Goal: Task Accomplishment & Management: Use online tool/utility

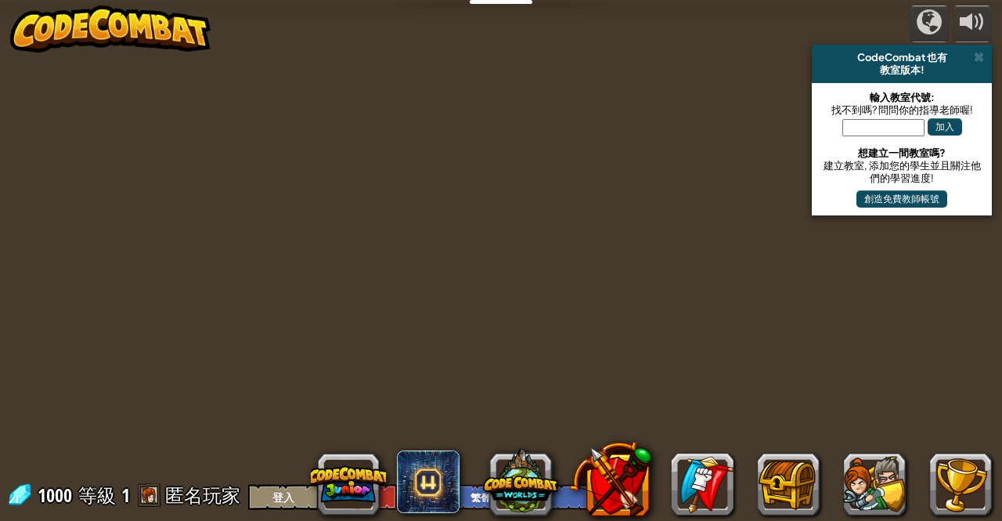
select select "zh-HANT"
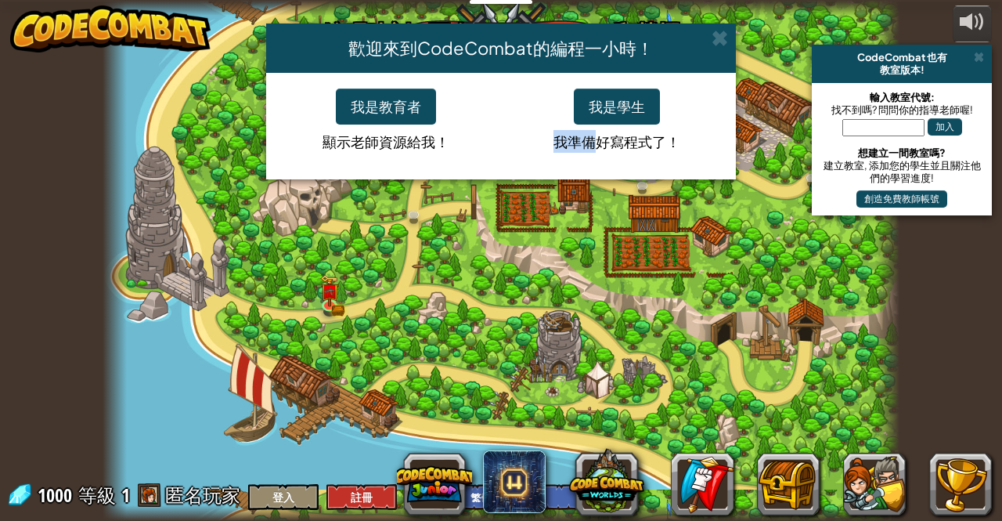
drag, startPoint x: 0, startPoint y: 0, endPoint x: 604, endPoint y: 107, distance: 613.8
click at [604, 107] on div "歡迎來到CodeCombat的編程一小時！ 我是教育者 顯示老師資源給我！ 我是學生 我準備好寫程式了！" at bounding box center [501, 260] width 1002 height 521
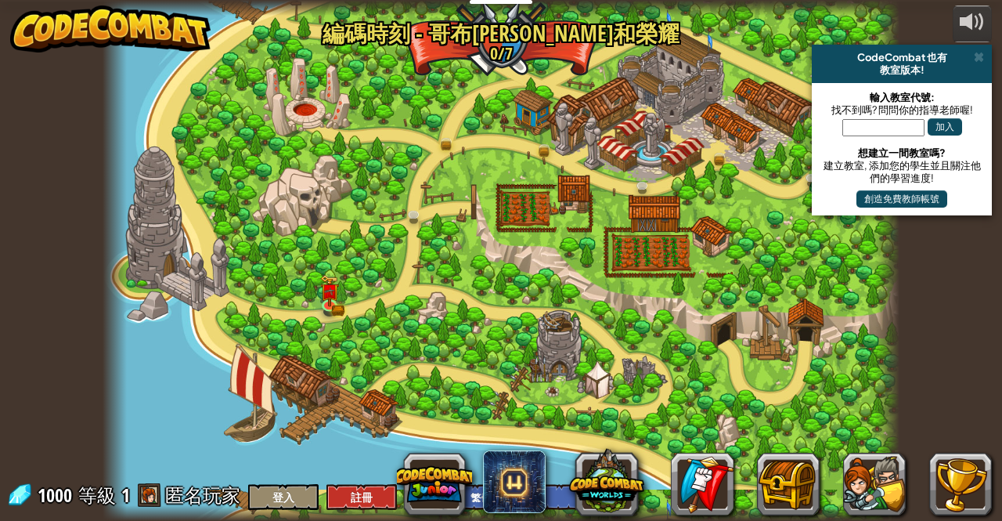
click at [604, 107] on div at bounding box center [501, 260] width 796 height 521
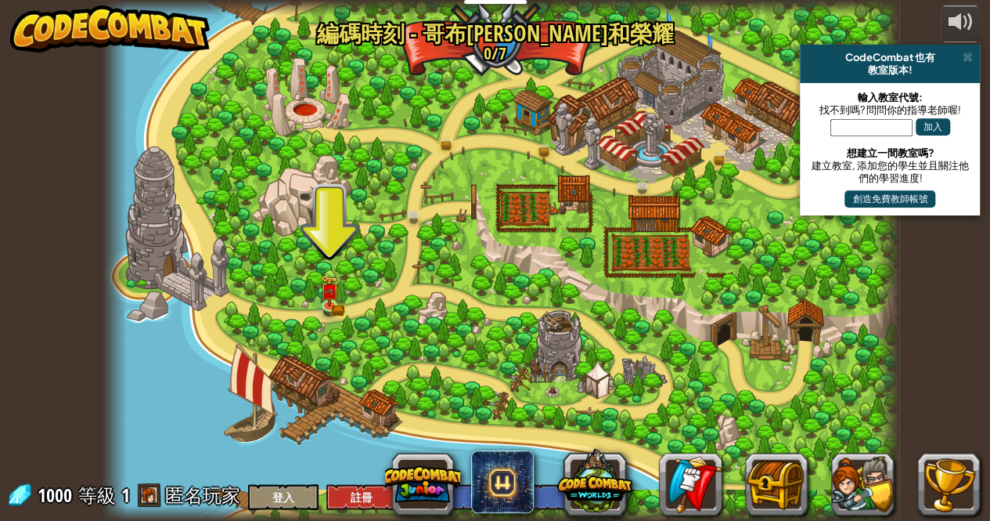
click at [321, 99] on div at bounding box center [501, 260] width 796 height 521
click at [330, 294] on img at bounding box center [329, 282] width 19 height 42
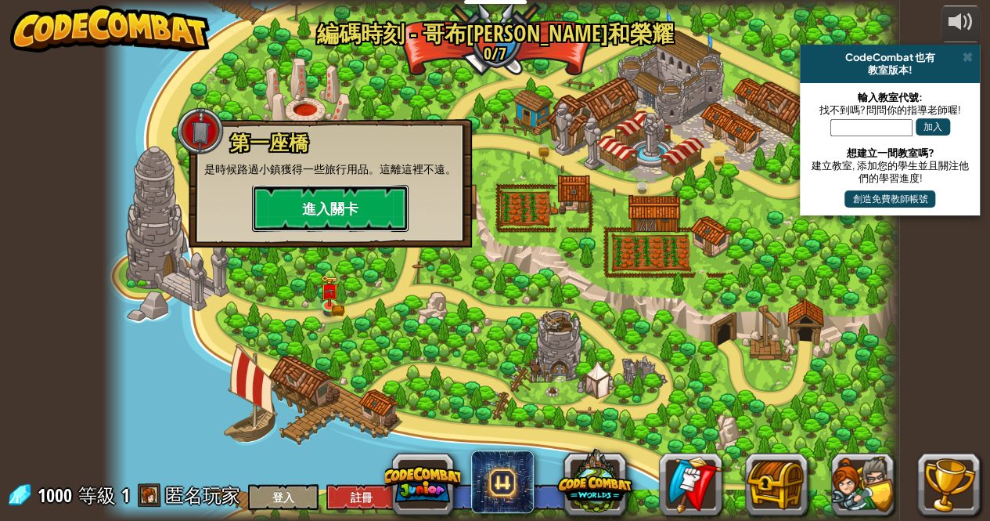
click at [321, 201] on button "進入關卡" at bounding box center [330, 208] width 157 height 47
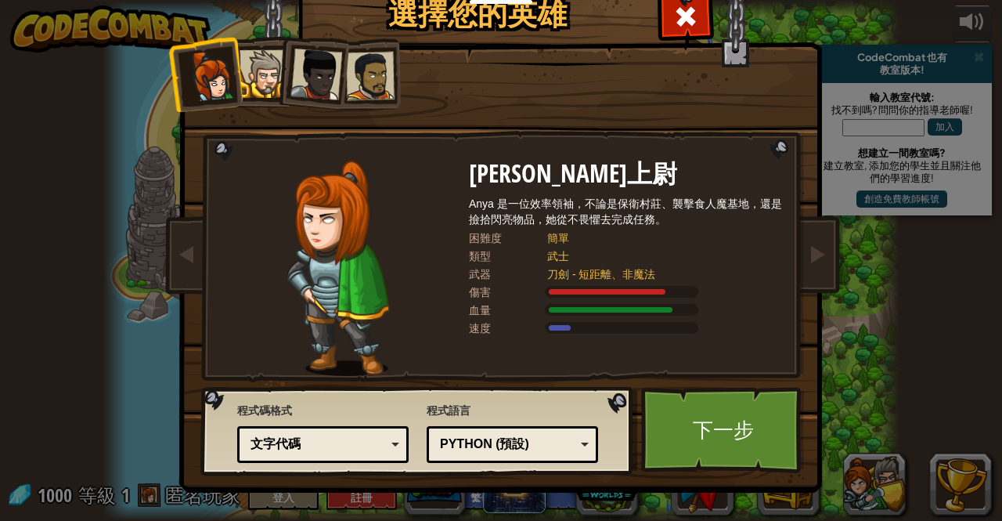
click at [384, 60] on div at bounding box center [370, 76] width 49 height 49
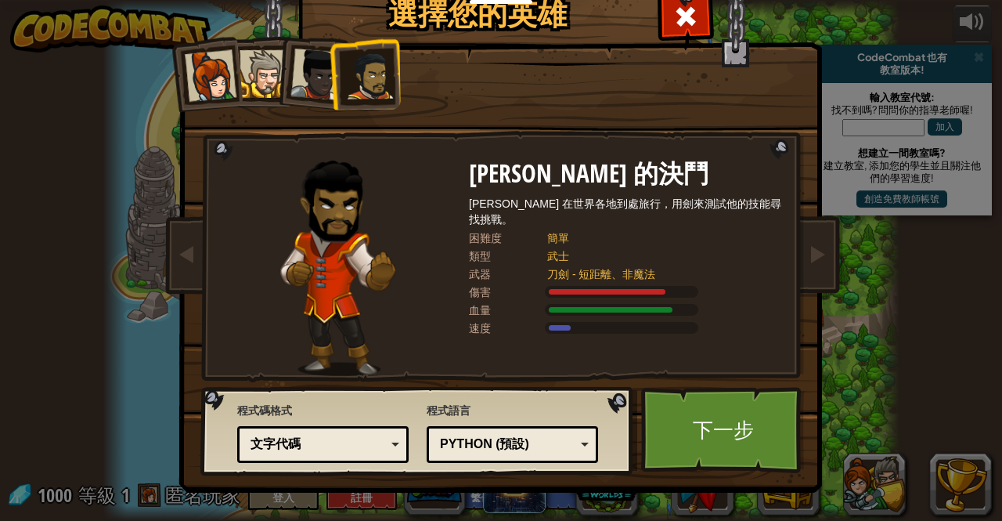
click at [230, 88] on div at bounding box center [211, 76] width 52 height 52
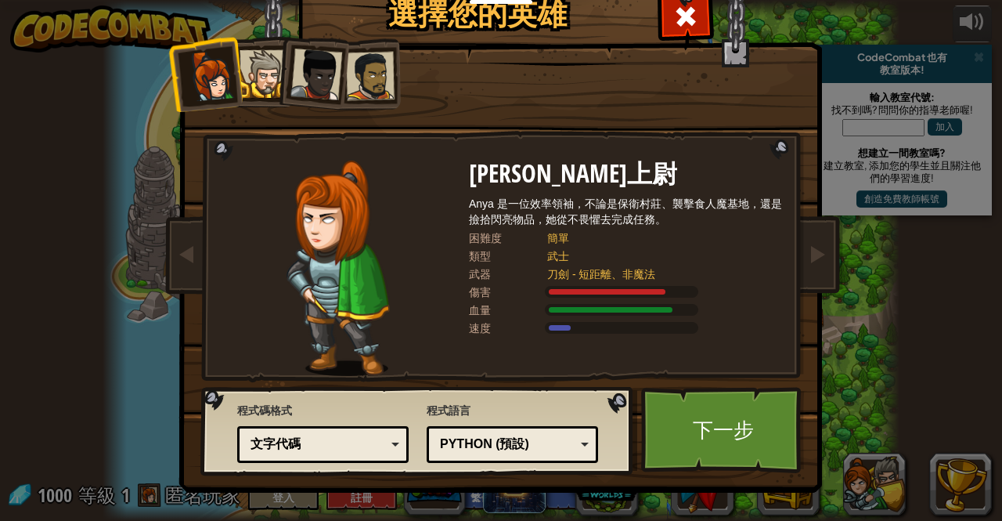
click at [259, 77] on div at bounding box center [264, 74] width 48 height 48
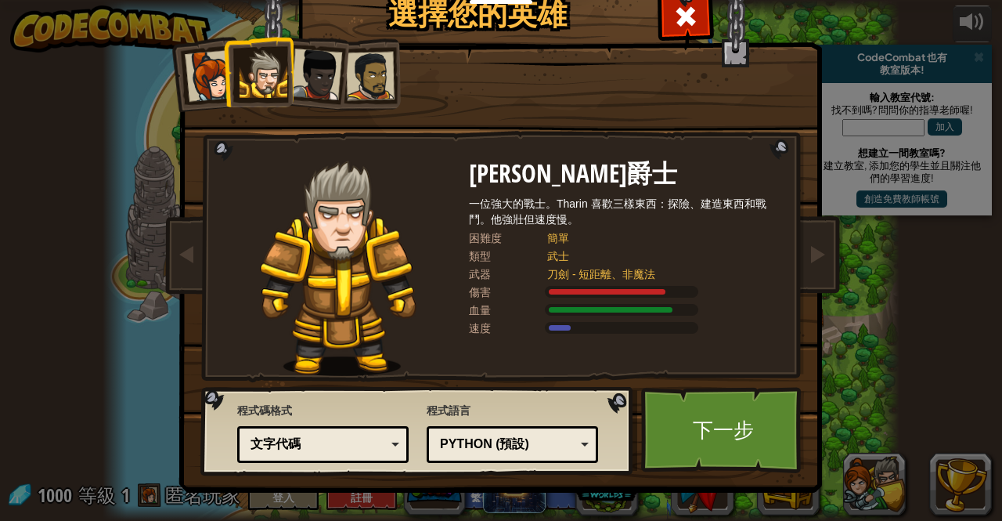
click at [321, 45] on li at bounding box center [311, 71] width 77 height 77
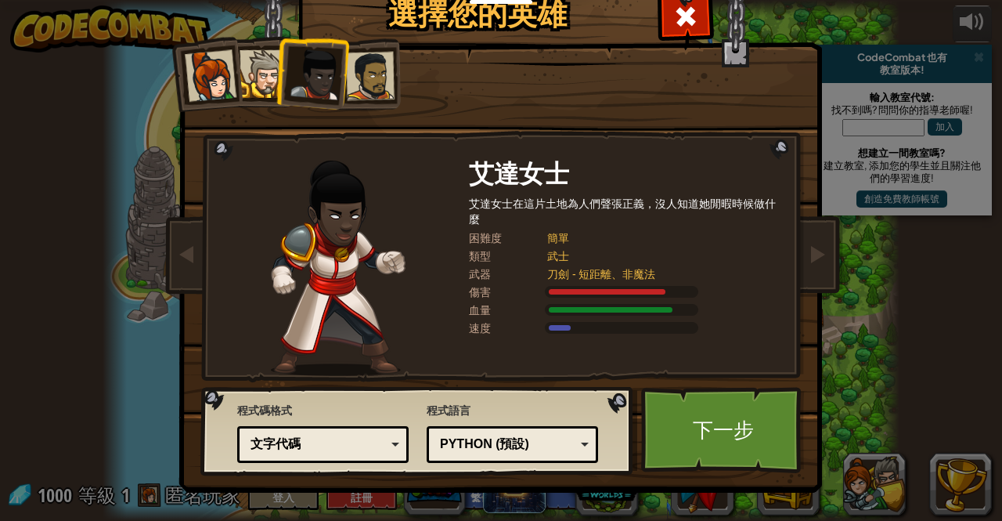
click at [374, 57] on div at bounding box center [370, 76] width 49 height 49
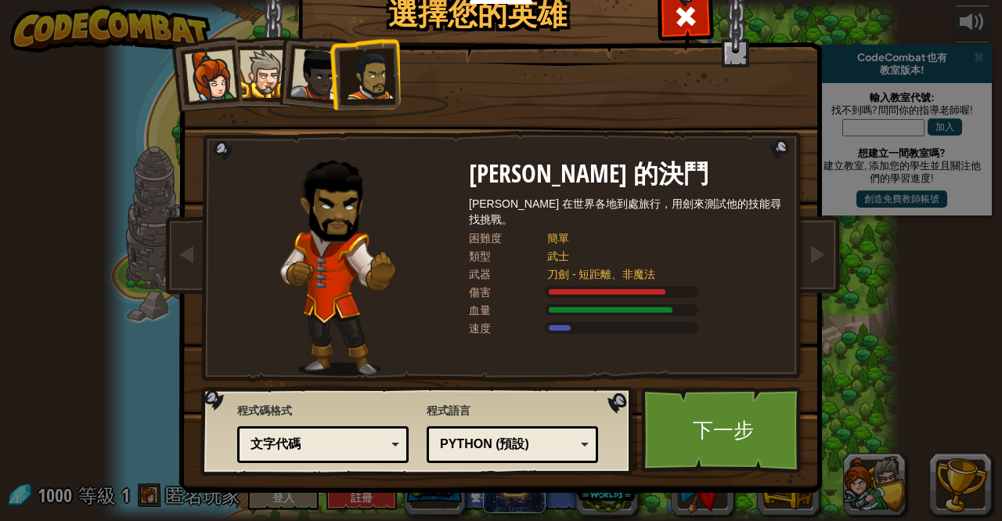
click at [204, 57] on div at bounding box center [211, 76] width 52 height 52
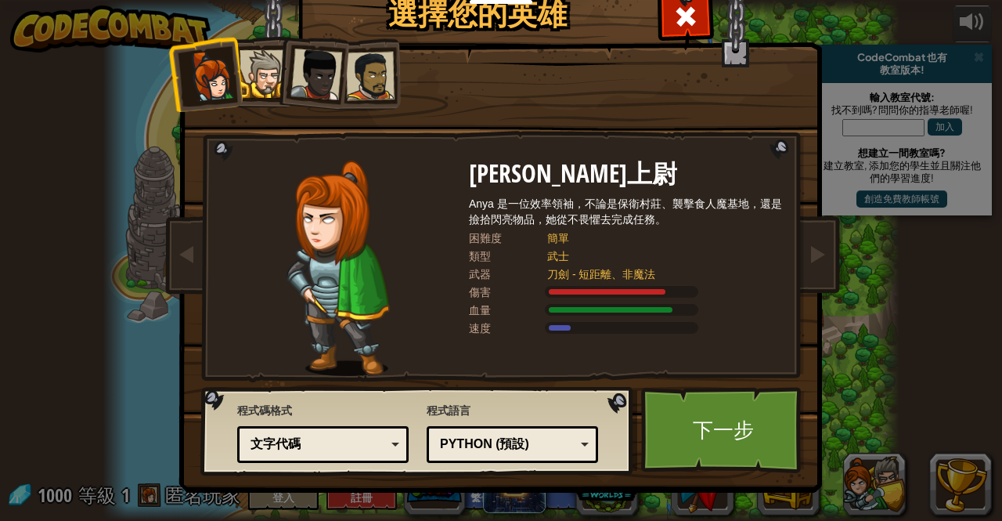
click at [314, 57] on div at bounding box center [316, 75] width 52 height 52
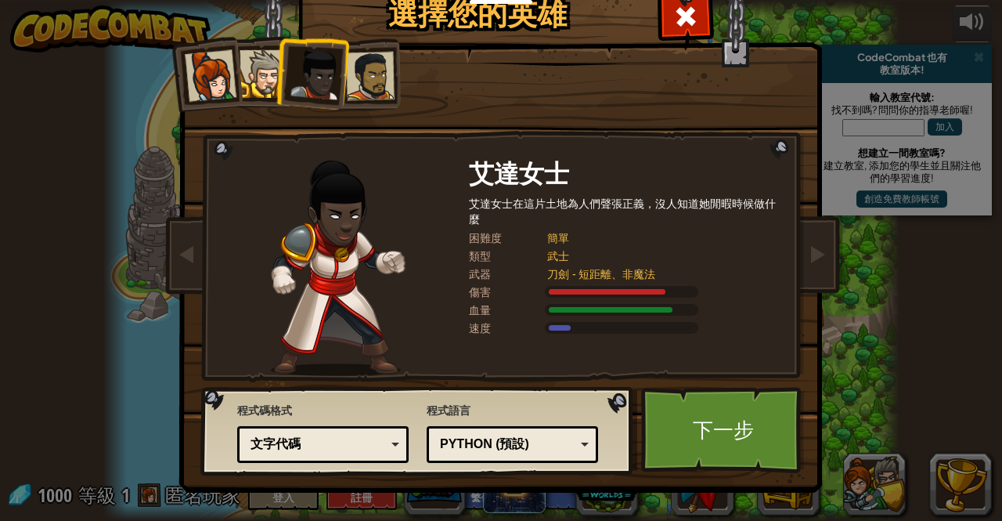
click at [378, 57] on div at bounding box center [370, 76] width 49 height 49
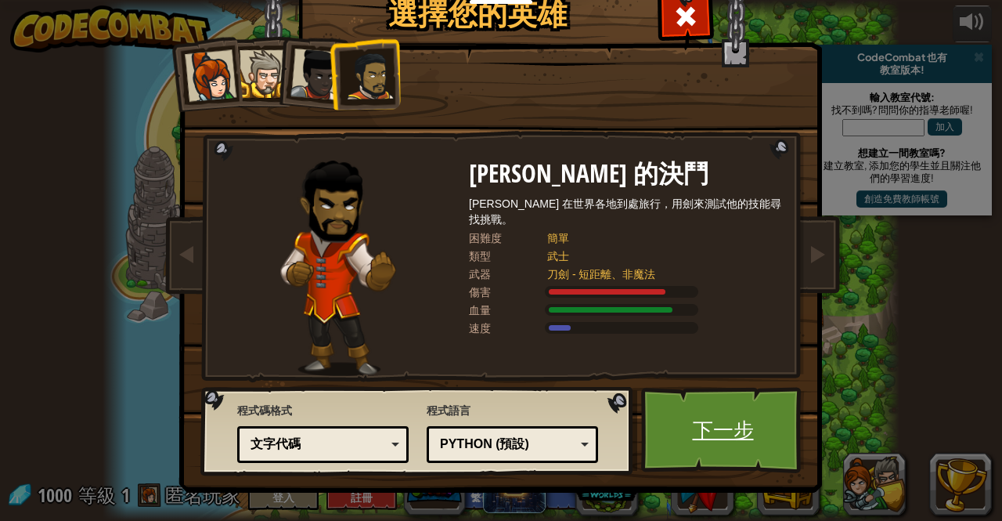
click at [714, 449] on link "下一步" at bounding box center [723, 430] width 164 height 86
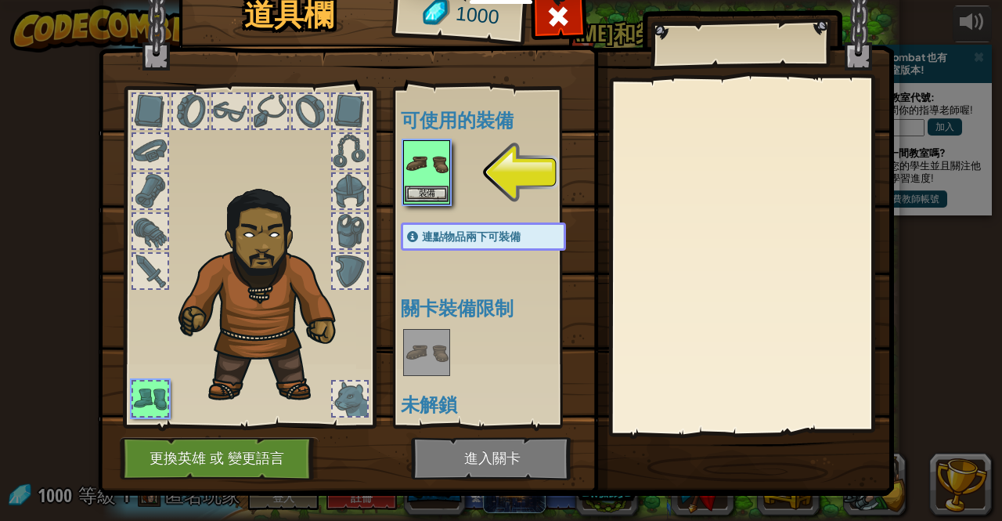
click at [420, 156] on img at bounding box center [427, 164] width 44 height 44
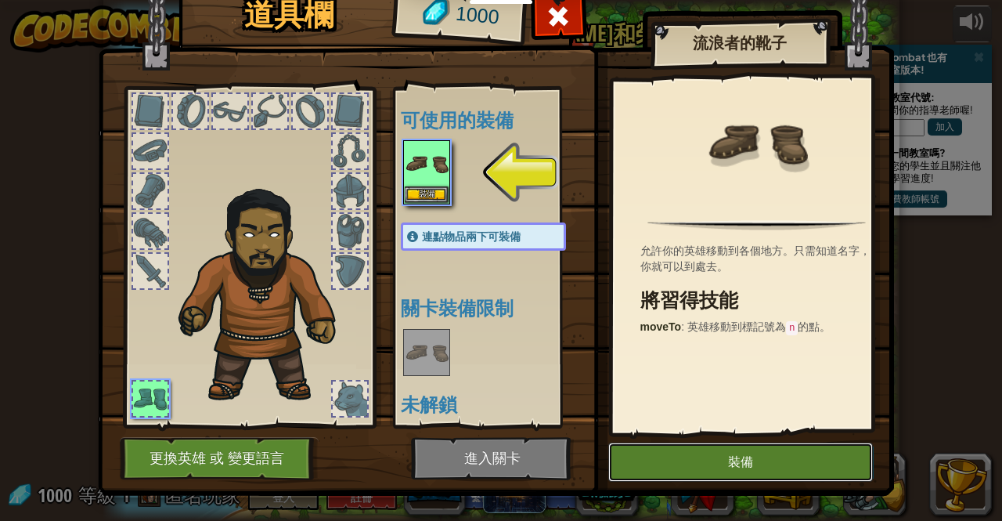
click at [721, 469] on button "裝備" at bounding box center [740, 461] width 265 height 39
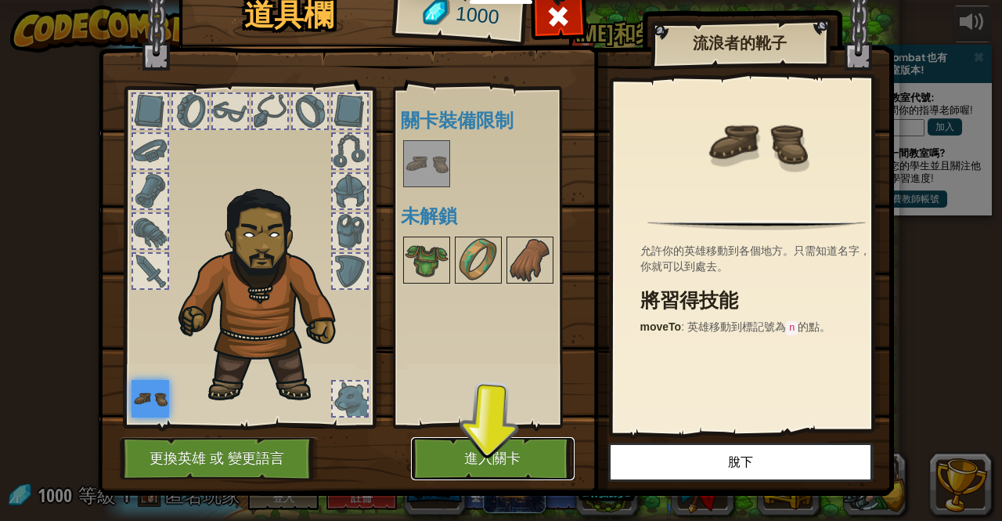
click at [498, 445] on button "進入關卡" at bounding box center [493, 458] width 164 height 43
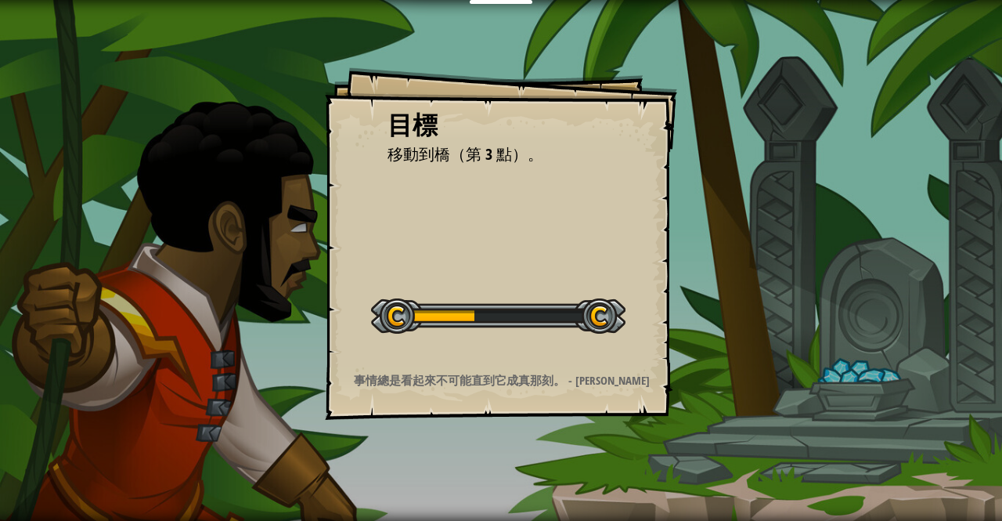
click at [555, 339] on div "開始戰役" at bounding box center [498, 314] width 254 height 63
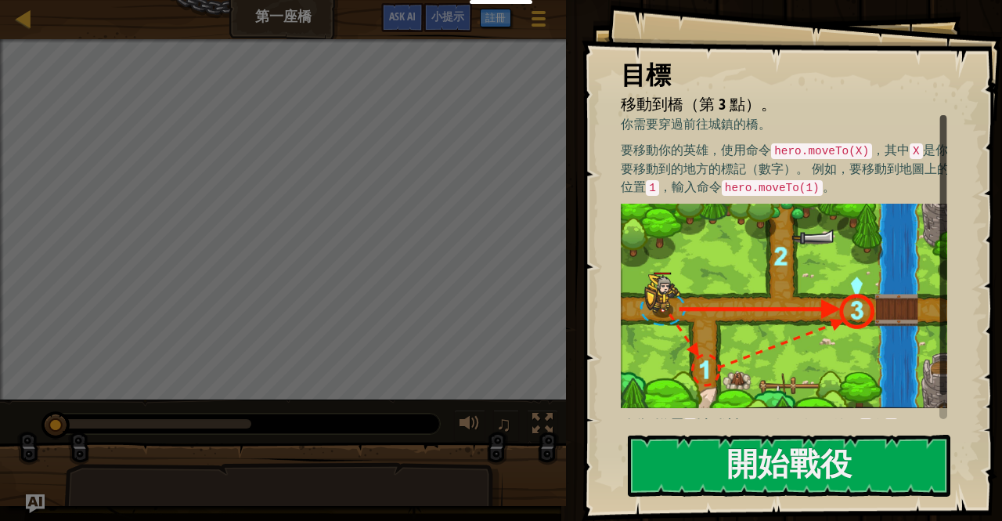
click at [724, 315] on img at bounding box center [790, 306] width 338 height 204
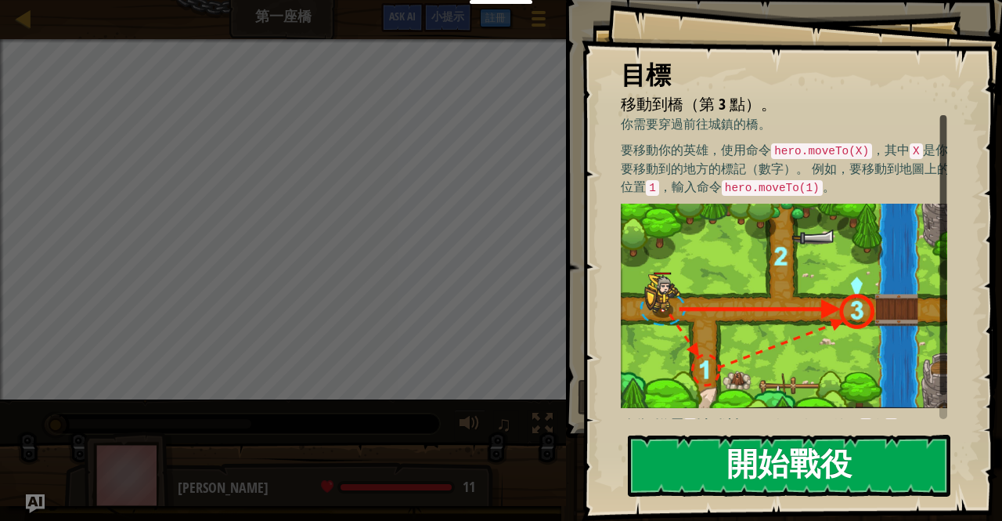
click at [729, 488] on button "開始戰役" at bounding box center [789, 465] width 323 height 62
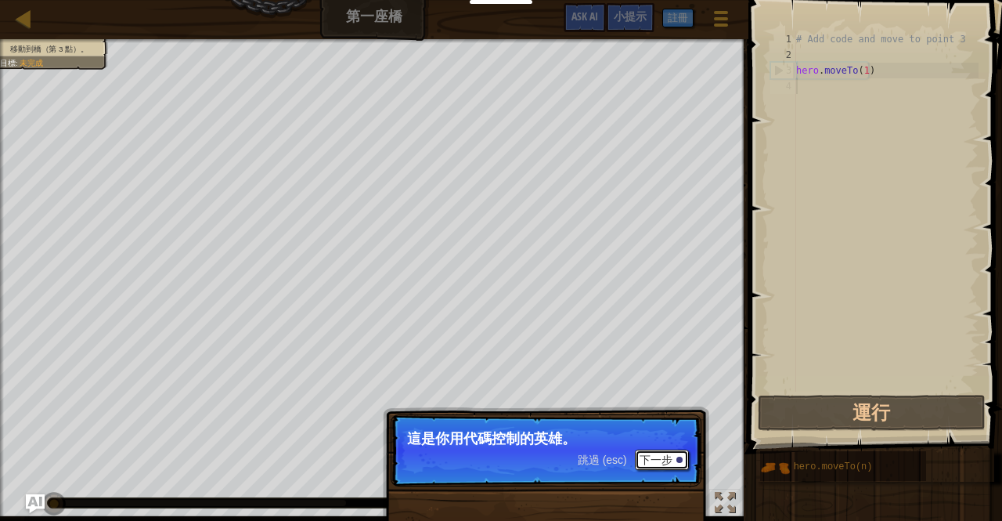
click at [664, 458] on button "下一步" at bounding box center [662, 459] width 54 height 20
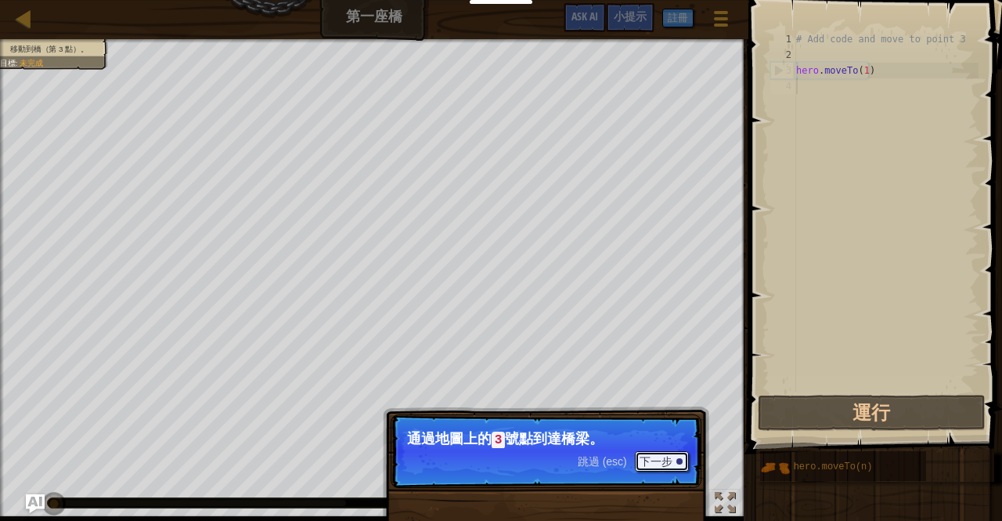
click at [664, 458] on button "下一步" at bounding box center [662, 461] width 54 height 20
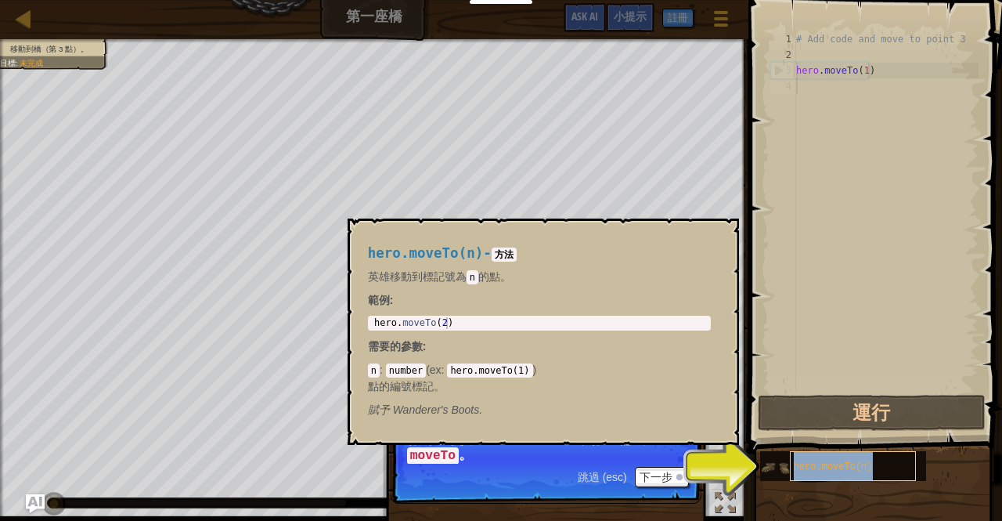
click at [870, 461] on div "hero.moveTo(n)" at bounding box center [853, 466] width 126 height 30
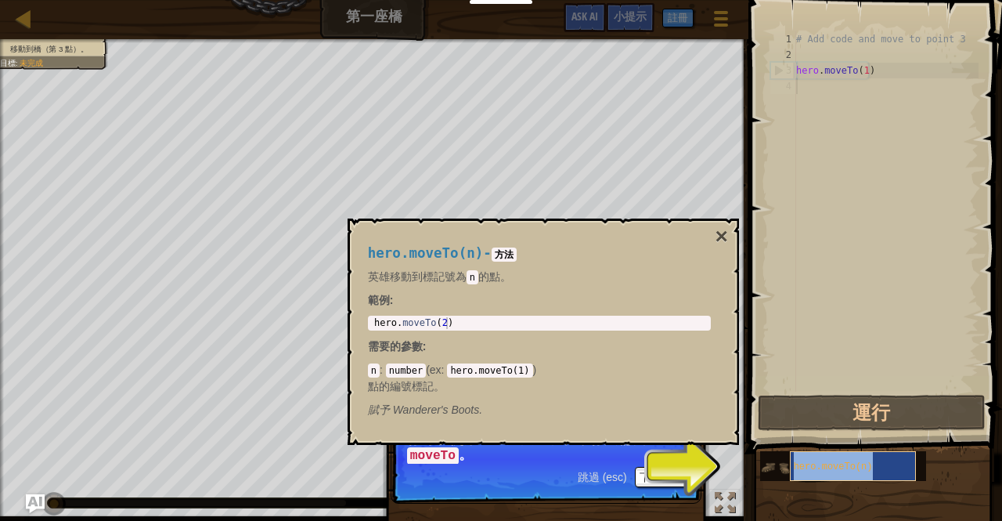
click at [800, 461] on span "hero.moveTo(n)" at bounding box center [833, 466] width 79 height 11
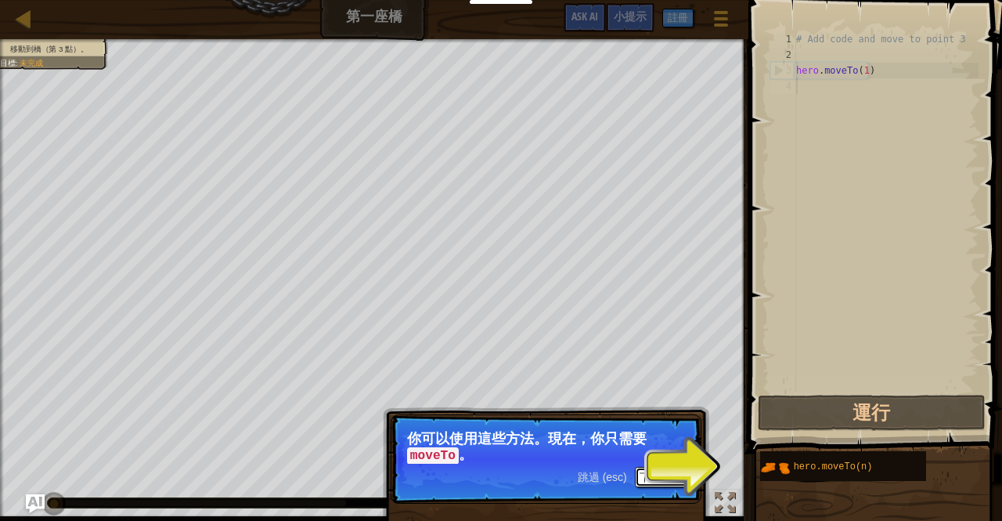
click at [645, 477] on button "下一步" at bounding box center [662, 477] width 54 height 20
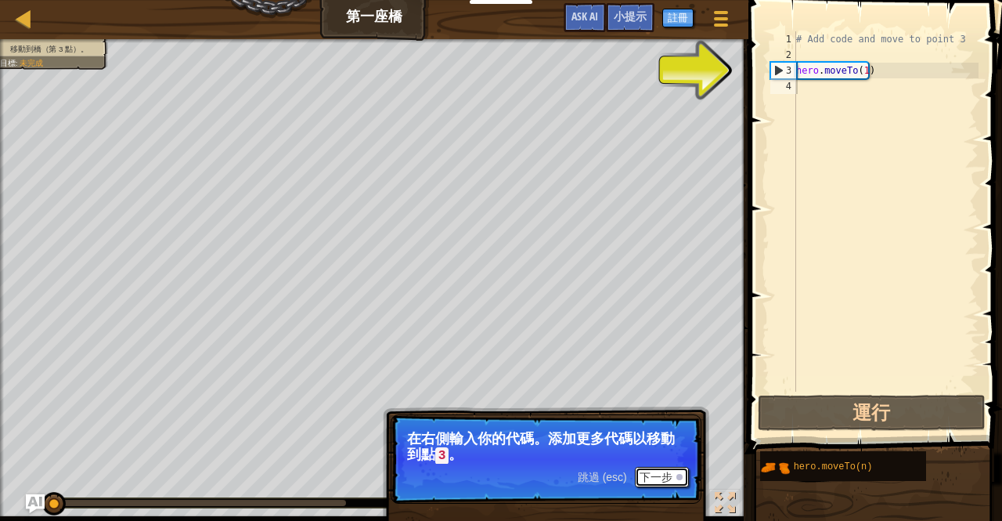
click at [658, 472] on button "下一步" at bounding box center [662, 477] width 54 height 20
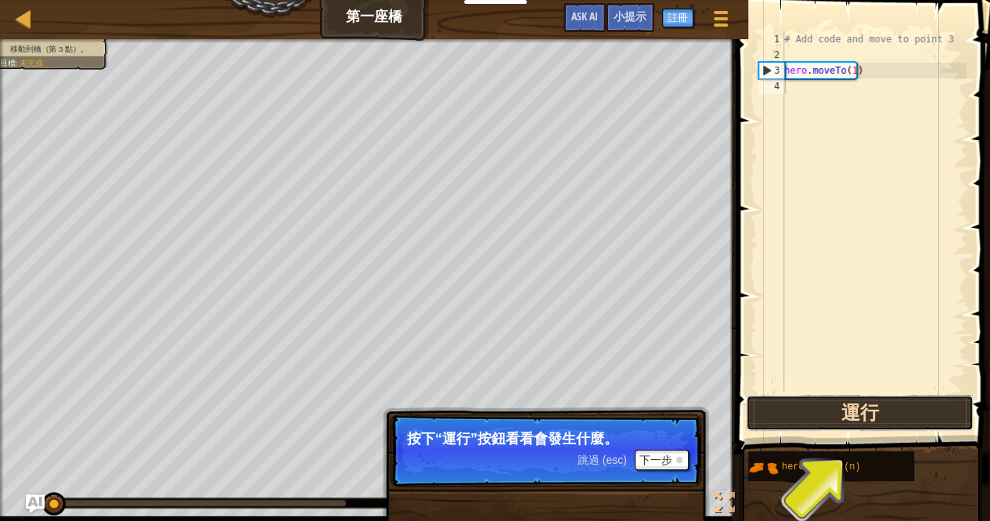
click at [878, 407] on button "運行" at bounding box center [860, 413] width 228 height 36
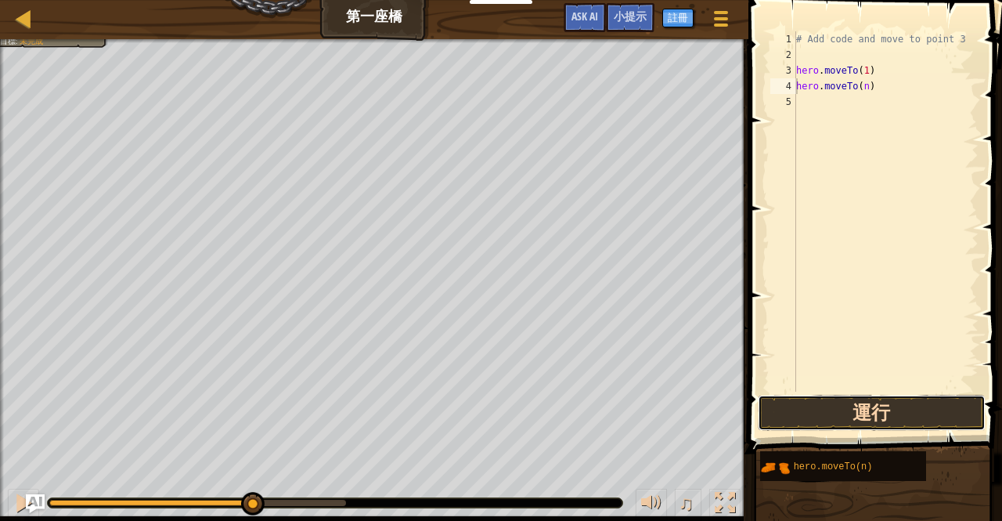
click at [855, 408] on button "運行" at bounding box center [872, 413] width 228 height 36
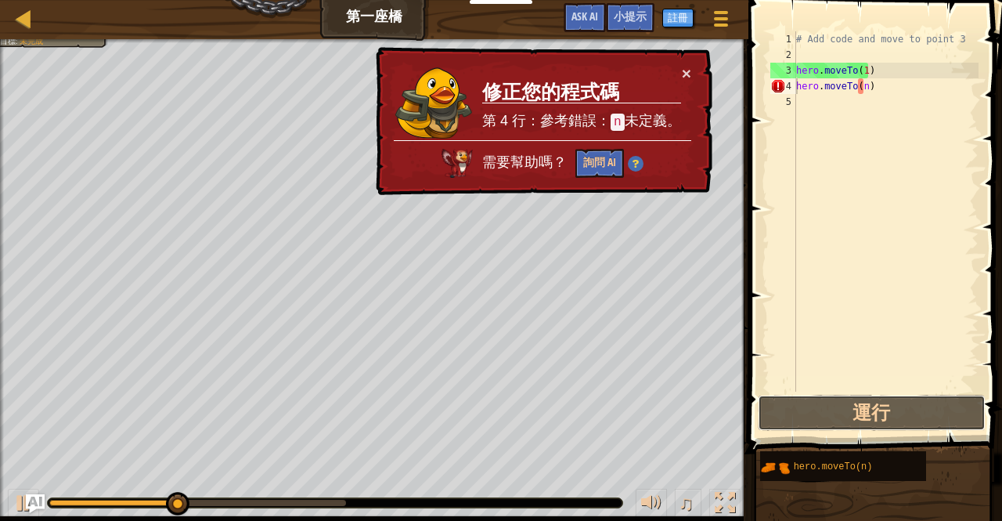
drag, startPoint x: 855, startPoint y: 408, endPoint x: 769, endPoint y: 323, distance: 120.1
click at [769, 323] on div "hero.moveTo(n) 1 2 3 4 5 # Add code and move to point 3 hero . moveTo ( 1 ) her…" at bounding box center [873, 257] width 258 height 499
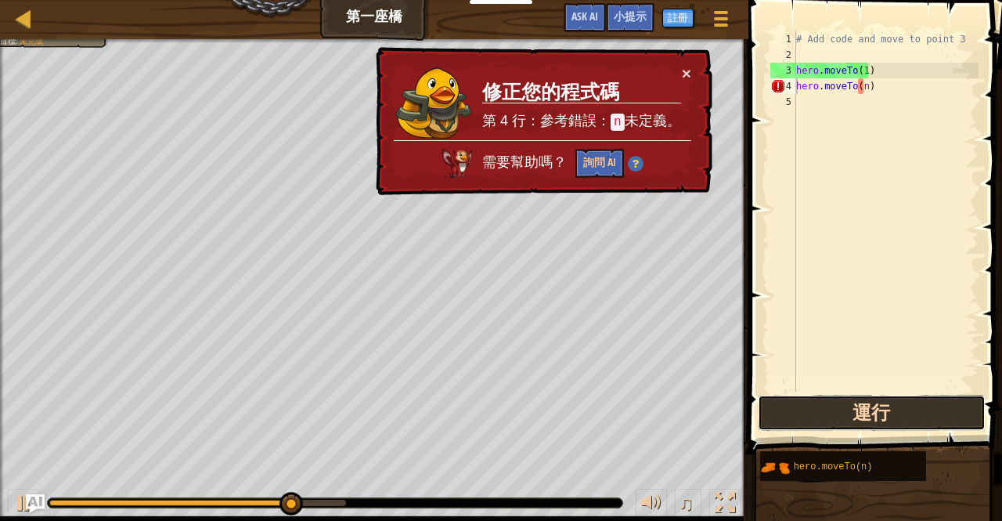
click at [798, 408] on button "運行" at bounding box center [872, 413] width 228 height 36
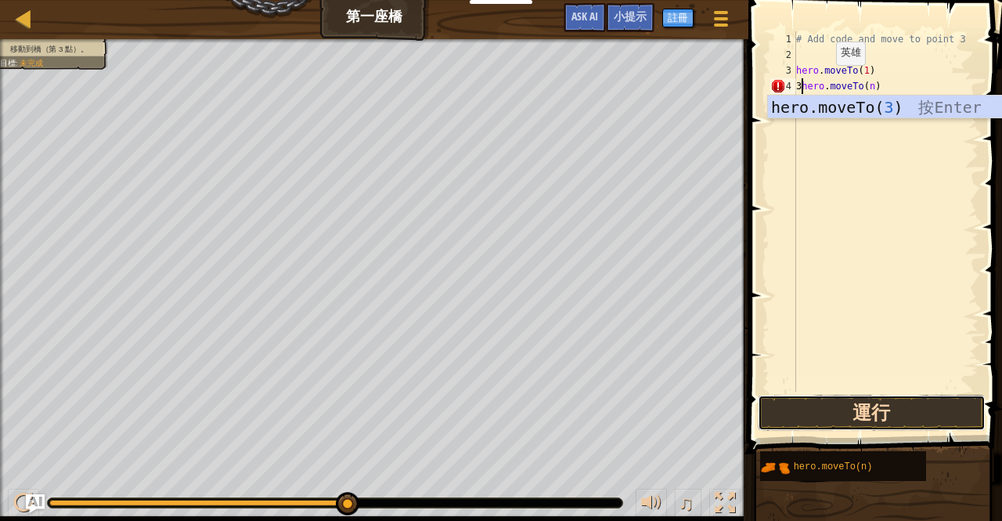
click at [893, 410] on button "運行" at bounding box center [872, 413] width 228 height 36
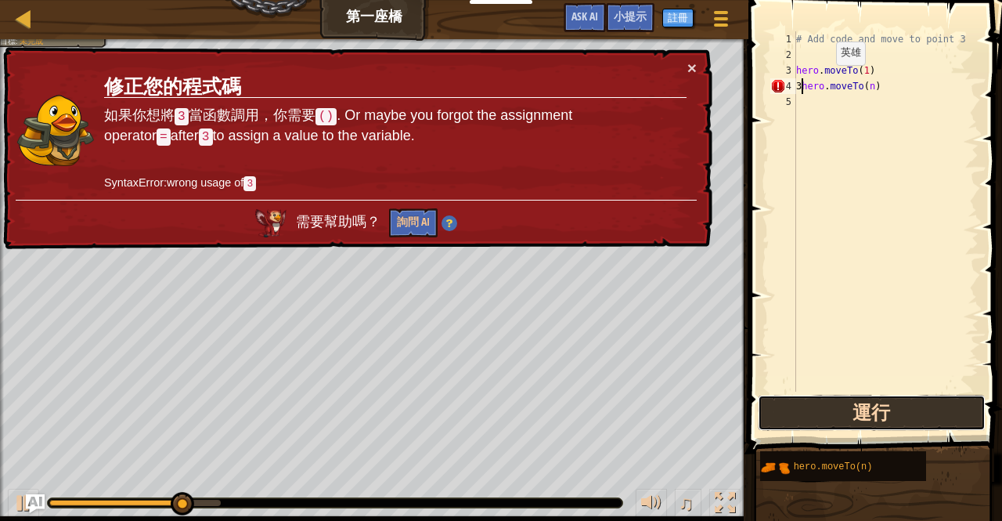
click at [900, 420] on button "運行" at bounding box center [872, 413] width 228 height 36
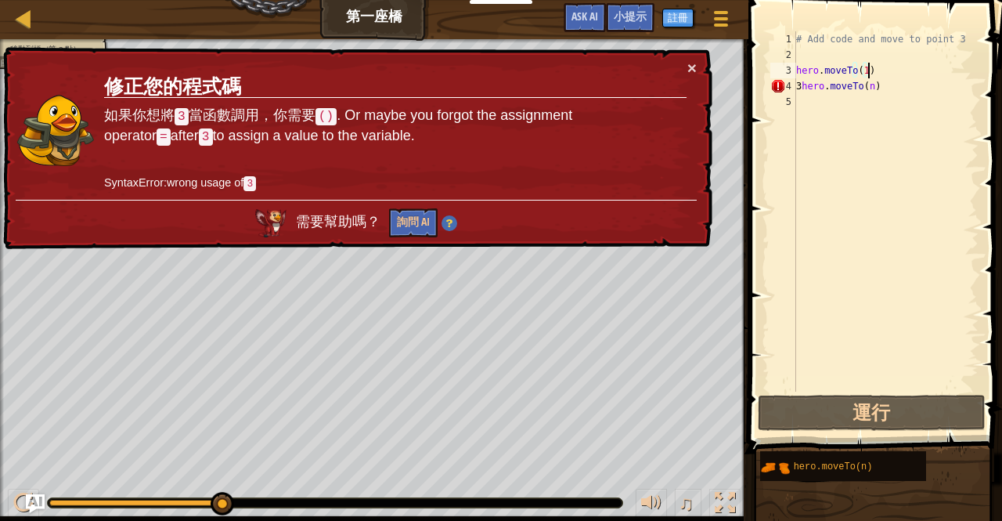
click at [867, 73] on div "# Add code and move to point 3 hero . moveTo ( 1 ) 3 hero . moveTo ( n )" at bounding box center [886, 226] width 186 height 391
click at [870, 87] on div "# Add code and move to point 3 hero . moveTo ( 1 ) 3 hero . moveTo ( n )" at bounding box center [886, 226] width 186 height 391
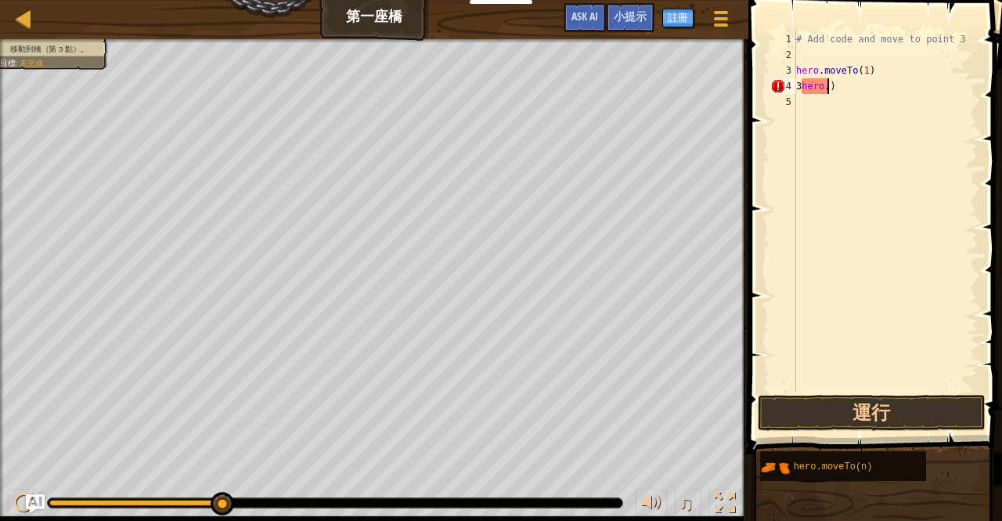
type textarea ")"
click at [818, 93] on div "# Add code and move to point 3 hero . moveTo ( 1 ) )" at bounding box center [886, 226] width 186 height 391
click at [880, 411] on button "運行" at bounding box center [872, 413] width 228 height 36
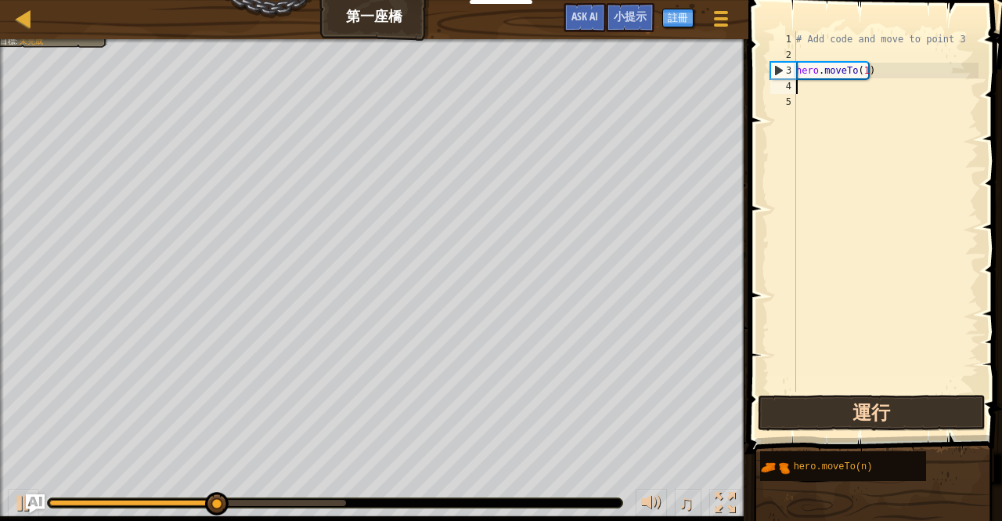
type textarea "3"
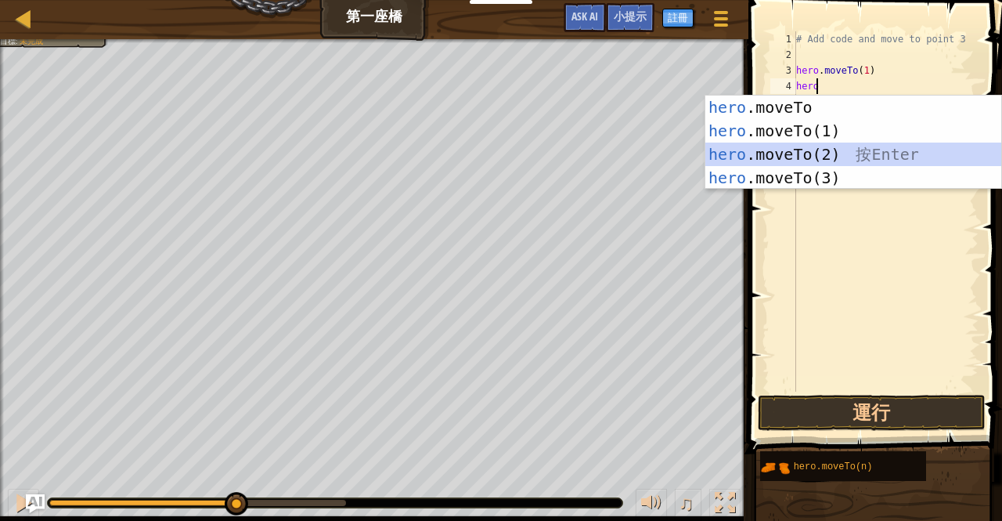
click at [819, 164] on div "hero .moveTo 按 Enter hero .moveTo(1) 按 Enter hero .moveTo(2) 按 Enter hero .move…" at bounding box center [853, 166] width 297 height 141
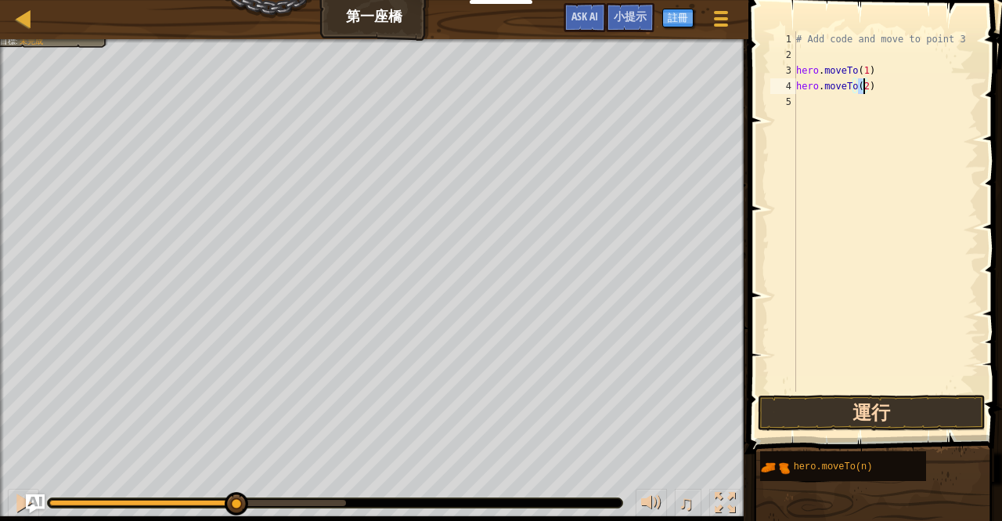
type textarea "hero.moveTo(2)"
click at [866, 406] on button "運行" at bounding box center [872, 413] width 228 height 36
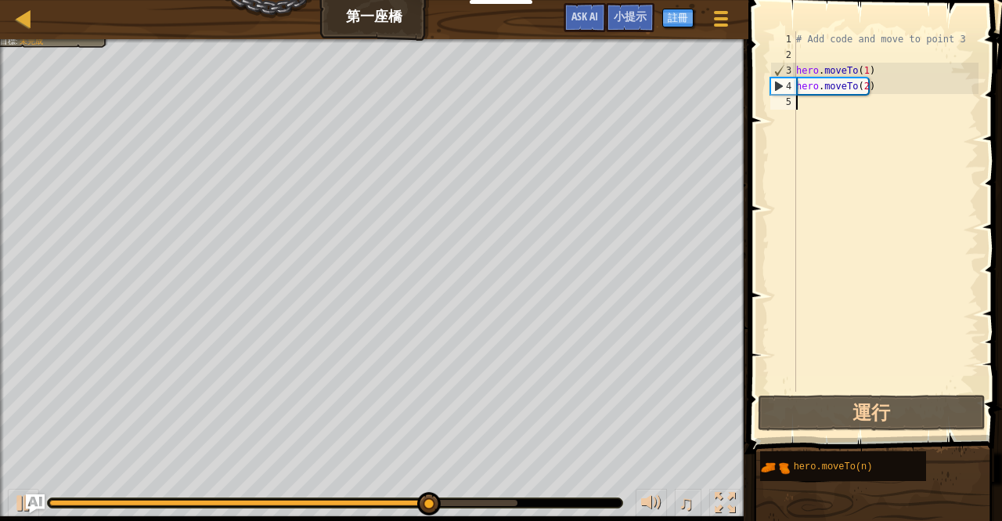
click at [800, 105] on div "# Add code and move to point 3 hero . moveTo ( 1 ) hero . moveTo ( 2 )" at bounding box center [886, 226] width 186 height 391
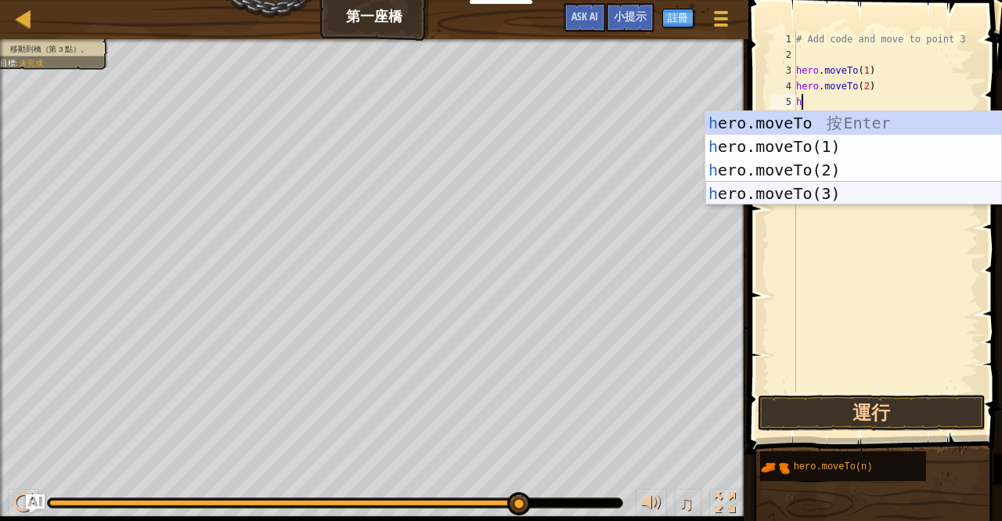
click at [856, 190] on div "h ero.moveTo 按 Enter h ero.moveTo(1) 按 Enter h ero.moveTo(2) 按 Enter h ero.move…" at bounding box center [853, 181] width 297 height 141
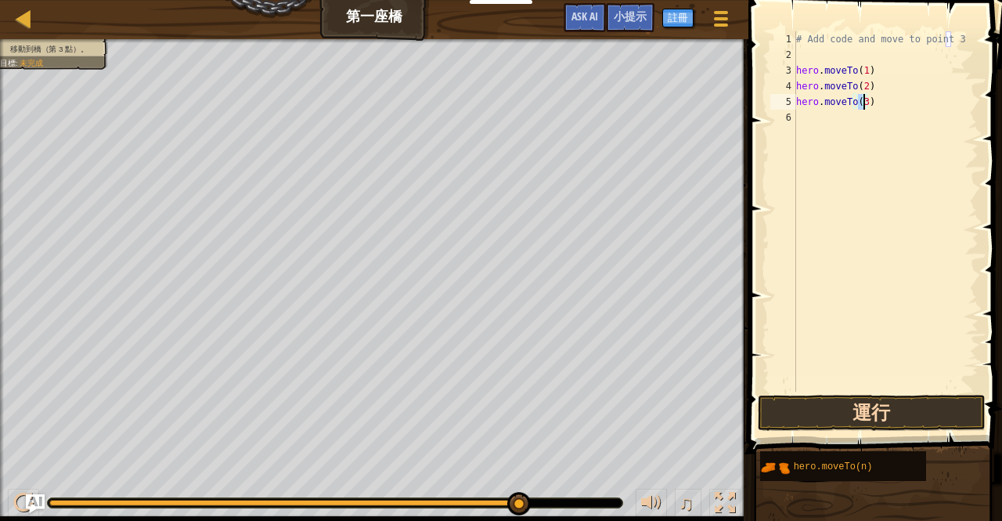
type textarea "hero.moveTo(3)"
click at [897, 414] on button "運行" at bounding box center [872, 413] width 228 height 36
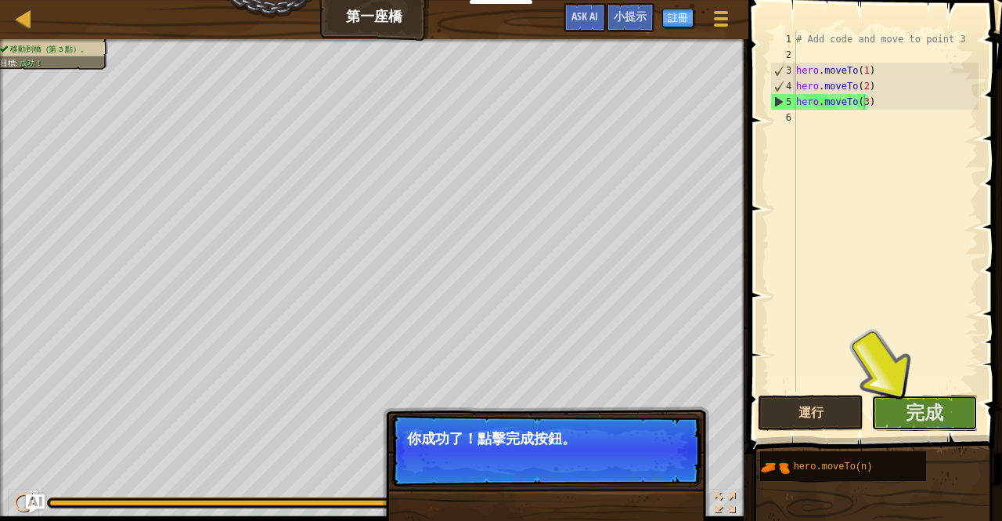
click at [897, 414] on button "完成" at bounding box center [924, 413] width 106 height 36
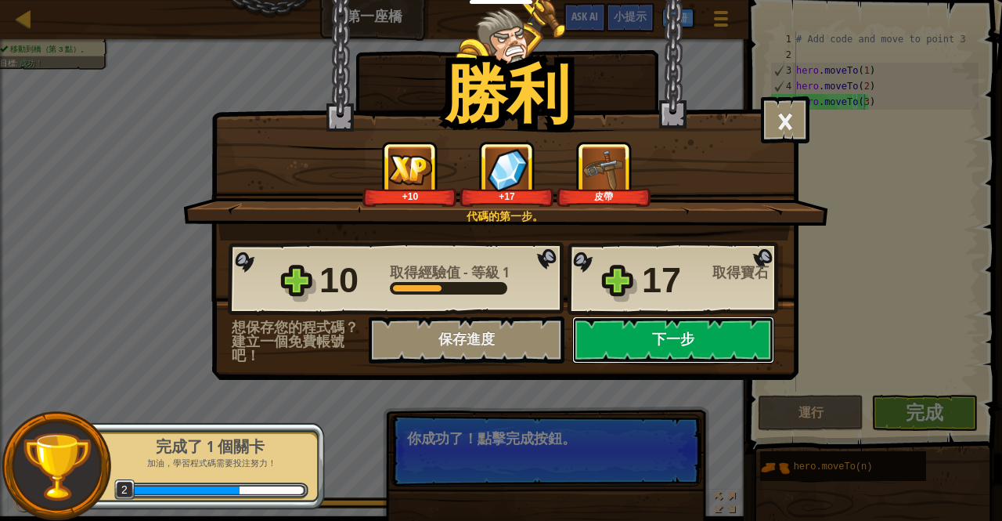
click at [651, 334] on button "下一步" at bounding box center [673, 339] width 202 height 47
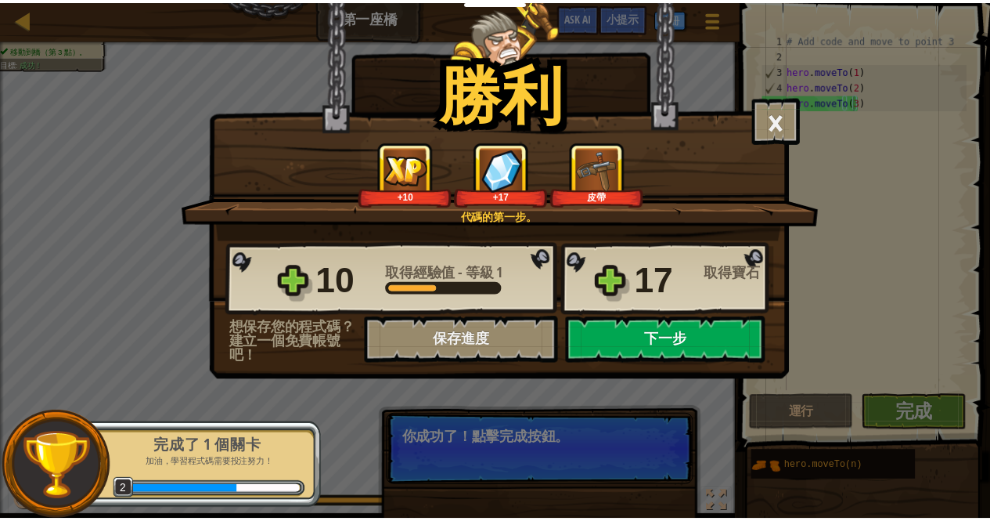
select select "zh-HANT"
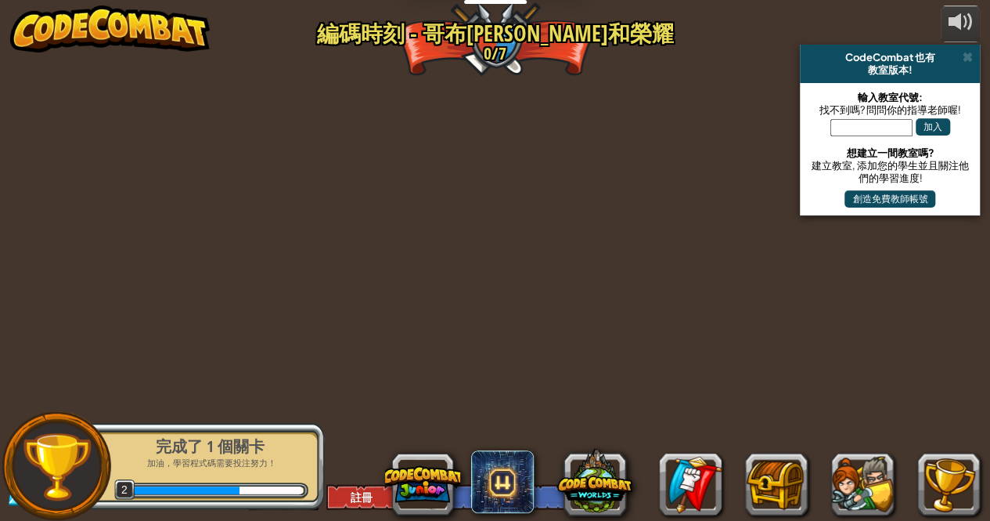
select select "zh-HANT"
